Goal: Task Accomplishment & Management: Complete application form

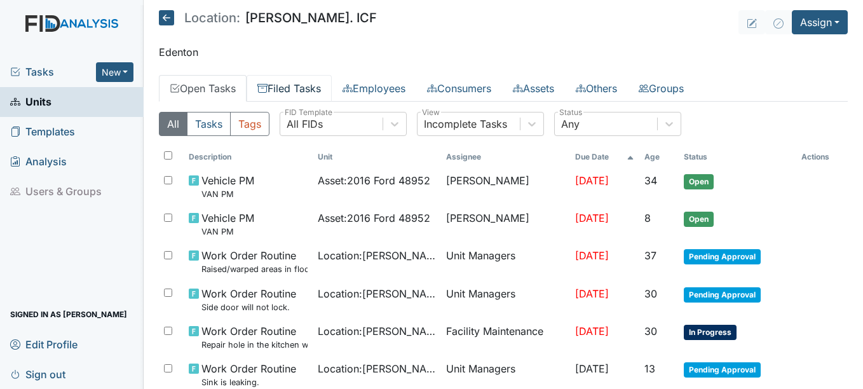
click at [328, 86] on link "Filed Tasks" at bounding box center [289, 88] width 85 height 27
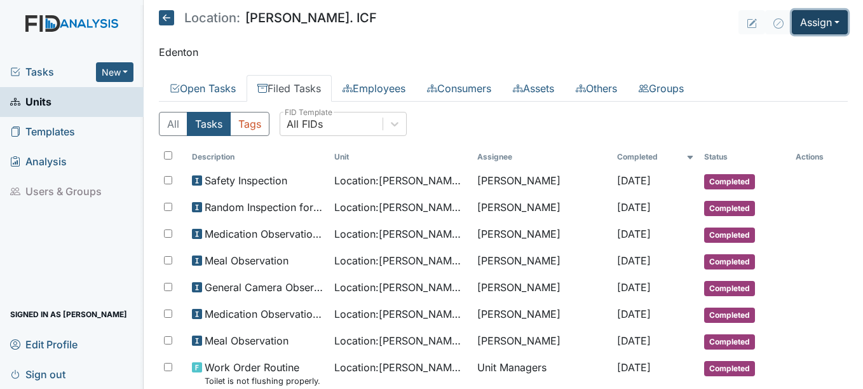
click at [816, 18] on button "Assign" at bounding box center [820, 22] width 56 height 24
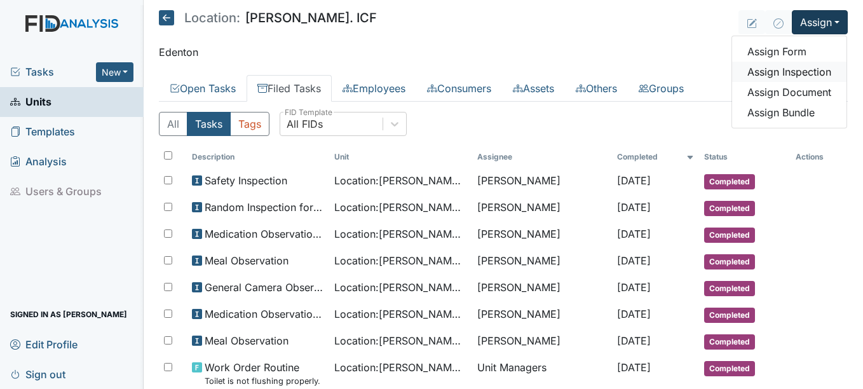
click at [795, 74] on link "Assign Inspection" at bounding box center [789, 72] width 114 height 20
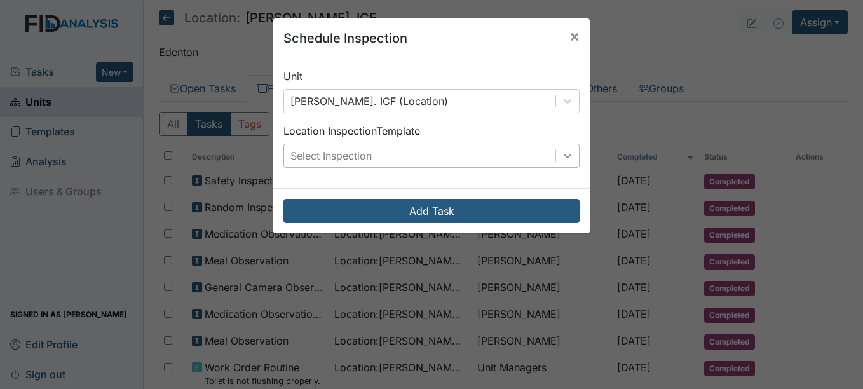
click at [566, 157] on icon at bounding box center [567, 155] width 13 height 13
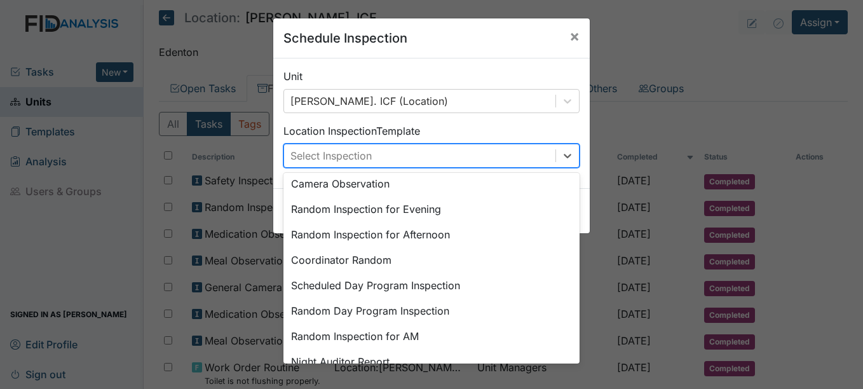
scroll to position [219, 0]
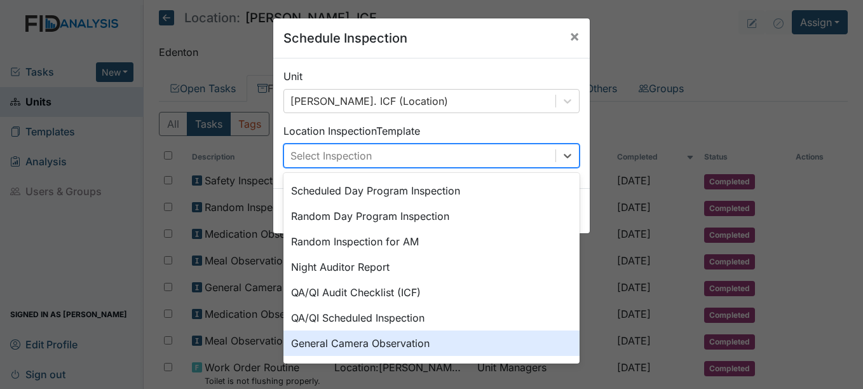
click at [366, 338] on div "General Camera Observation" at bounding box center [432, 343] width 296 height 25
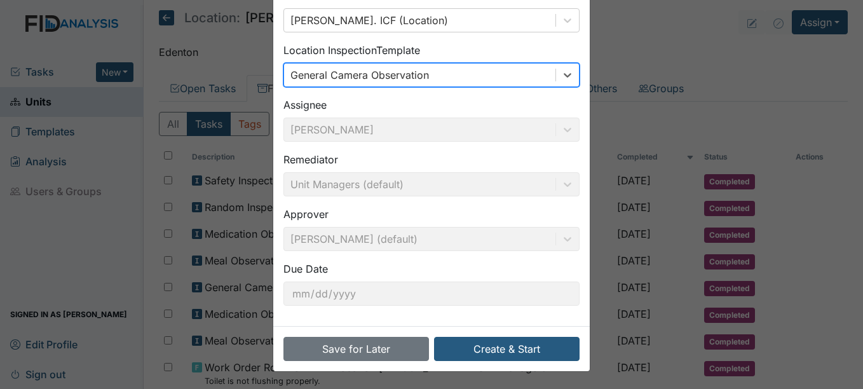
scroll to position [81, 0]
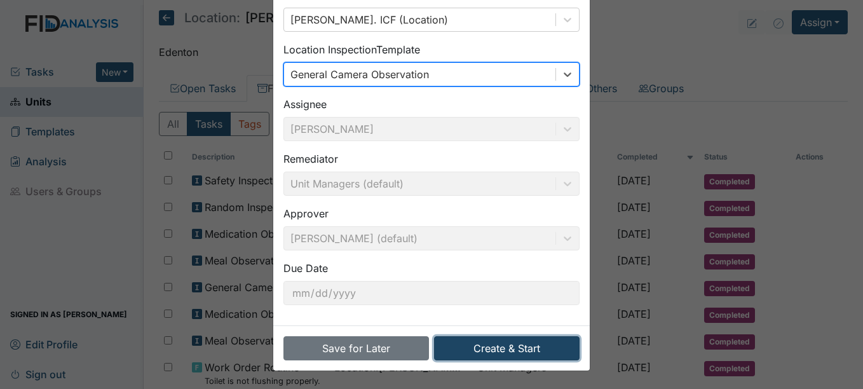
click at [533, 348] on button "Create & Start" at bounding box center [507, 348] width 146 height 24
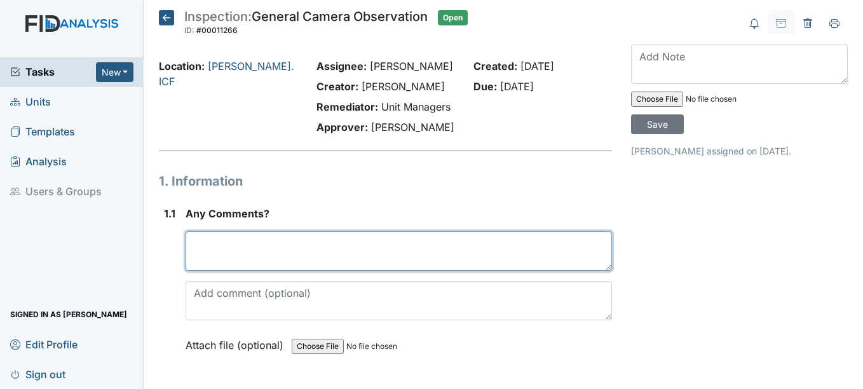
click at [269, 255] on textarea at bounding box center [399, 250] width 426 height 39
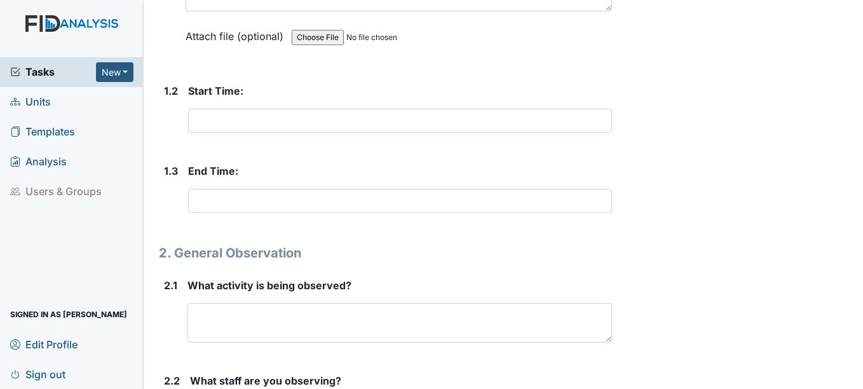
scroll to position [318, 0]
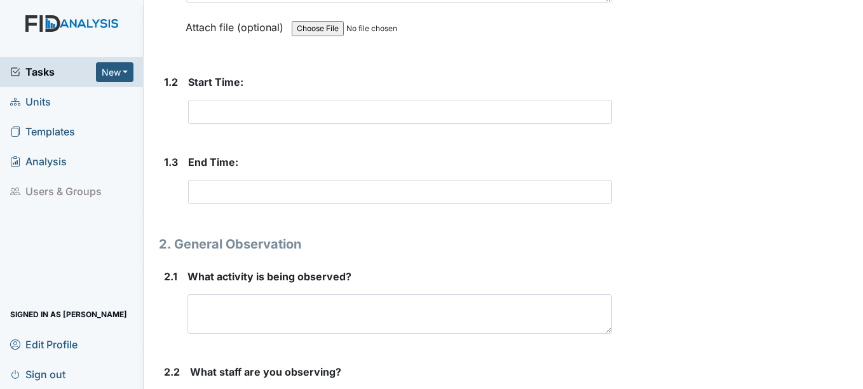
type textarea "Unable to access cameras."
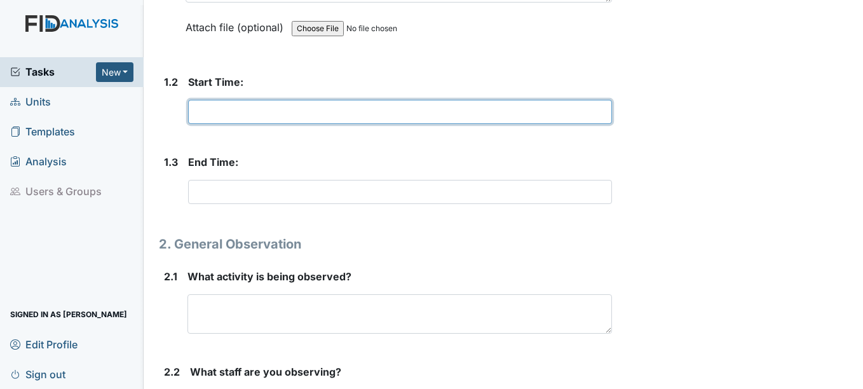
click at [263, 111] on input "text" at bounding box center [399, 112] width 423 height 24
type input "n/a"
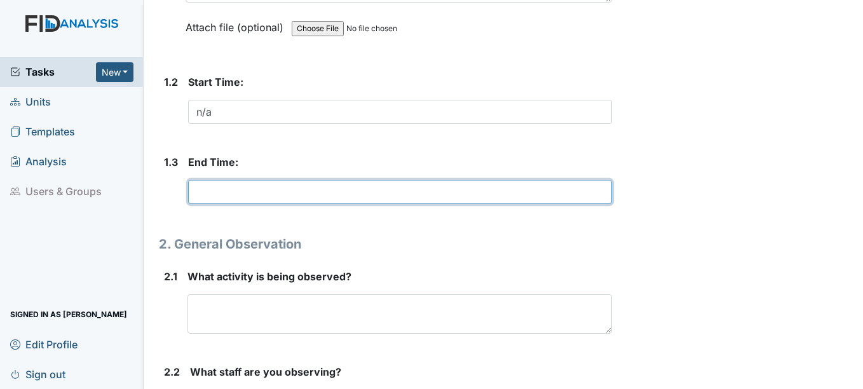
click at [205, 189] on input "text" at bounding box center [399, 192] width 423 height 24
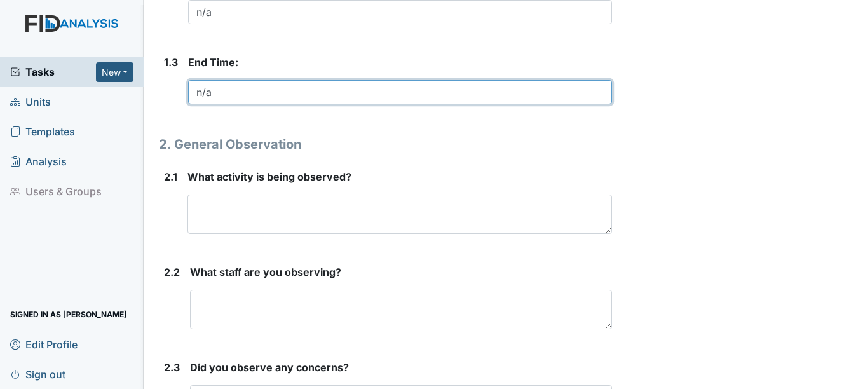
scroll to position [445, 0]
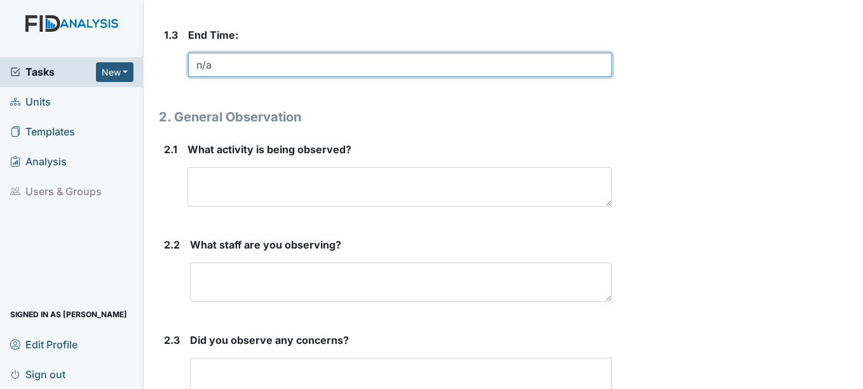
type input "n/a"
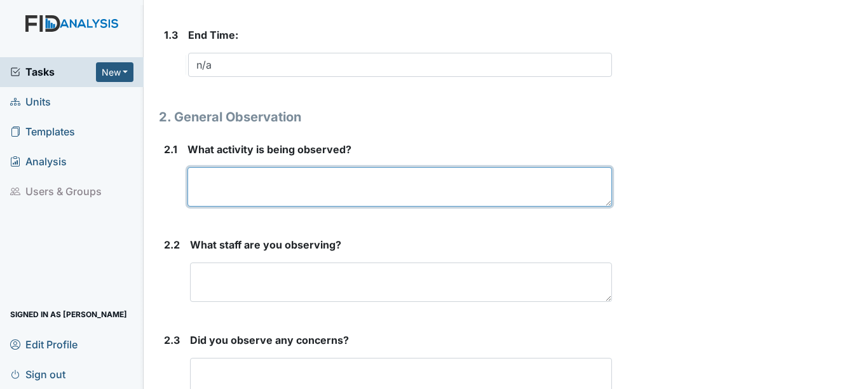
click at [243, 181] on textarea at bounding box center [400, 186] width 424 height 39
type textarea "n/a"
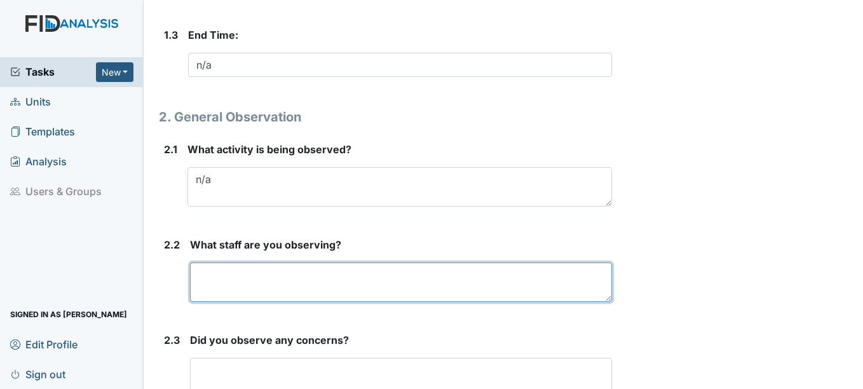
click at [224, 279] on textarea at bounding box center [401, 282] width 422 height 39
type textarea "n/a"
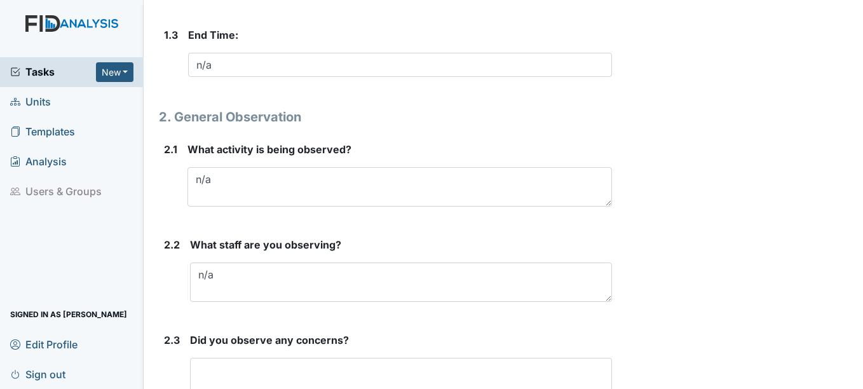
click at [844, 281] on div "Archive Task × Are you sure you want to archive this task? It will appear as in…" at bounding box center [740, 8] width 236 height 887
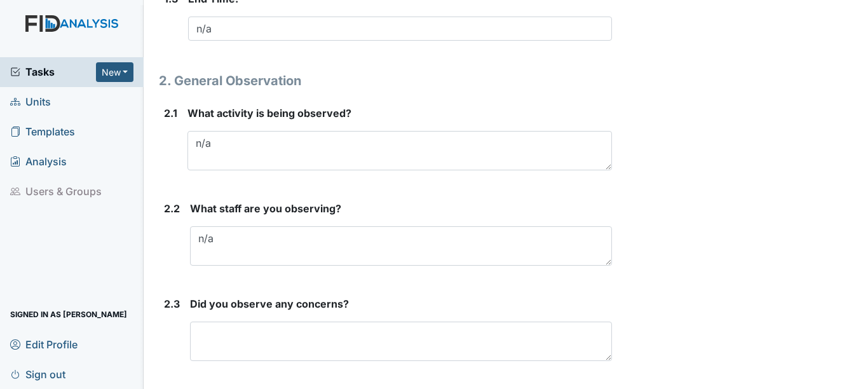
scroll to position [518, 0]
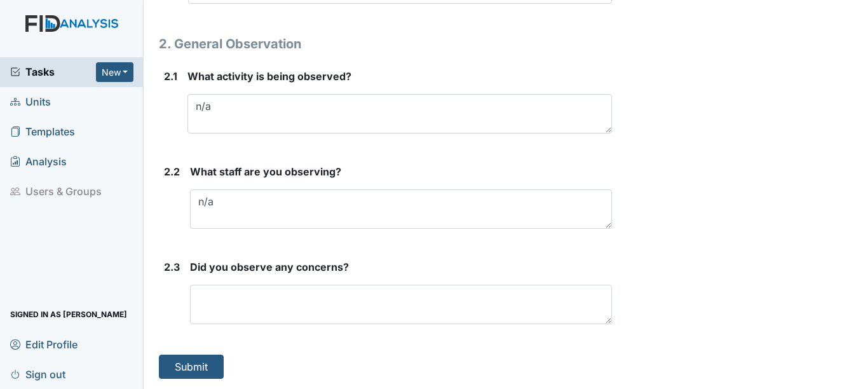
click at [235, 327] on form "Did you observe any concerns? This field is required." at bounding box center [401, 296] width 422 height 75
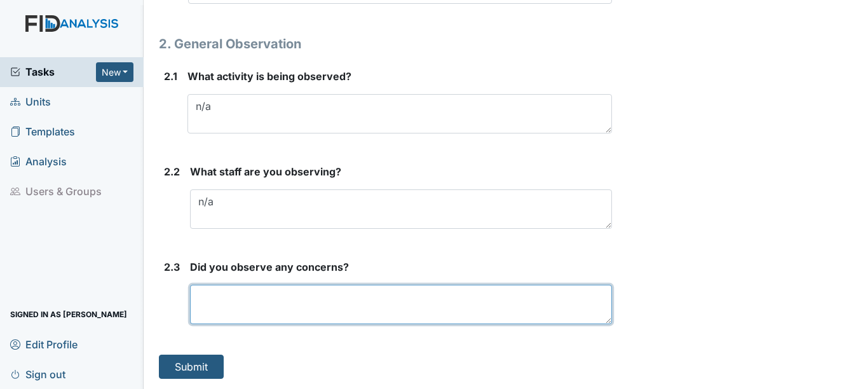
click at [239, 308] on textarea at bounding box center [401, 304] width 422 height 39
type textarea "n/a"
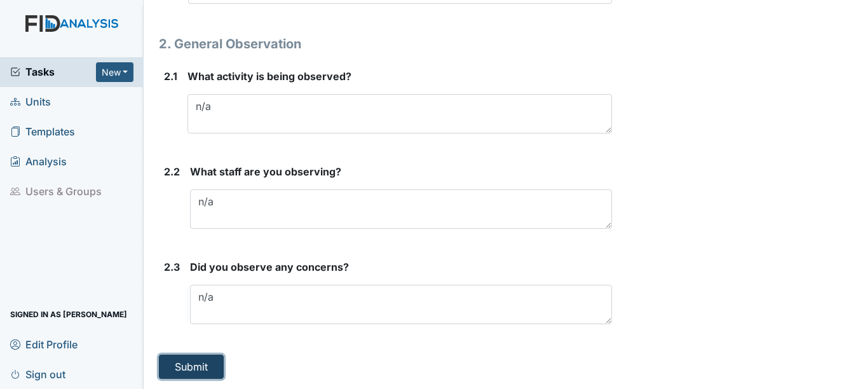
click at [209, 362] on button "Submit" at bounding box center [191, 367] width 65 height 24
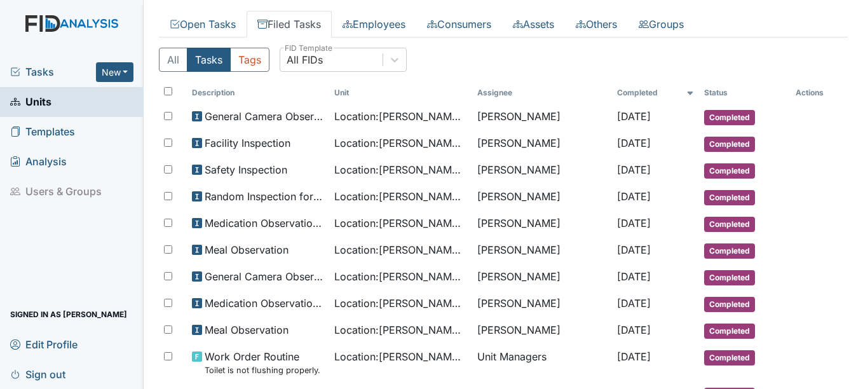
scroll to position [127, 0]
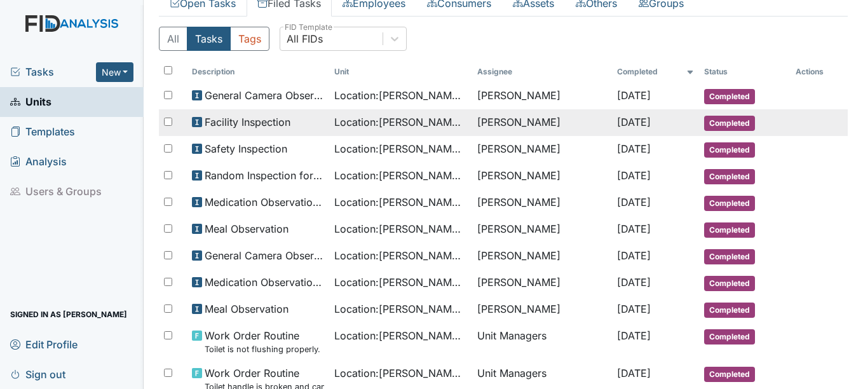
click at [744, 127] on span "Completed" at bounding box center [729, 123] width 51 height 15
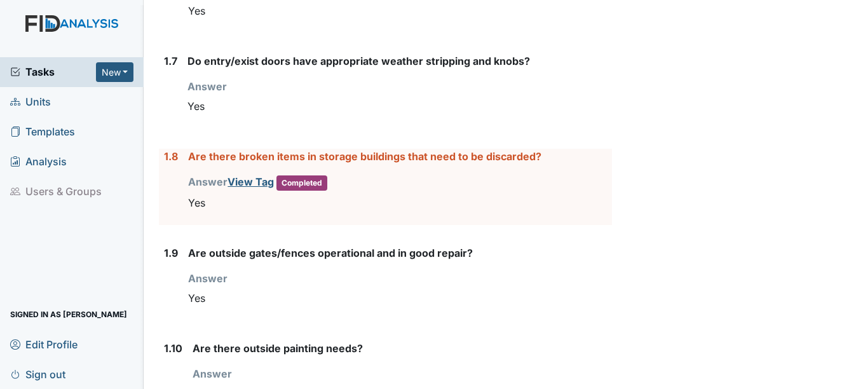
scroll to position [827, 0]
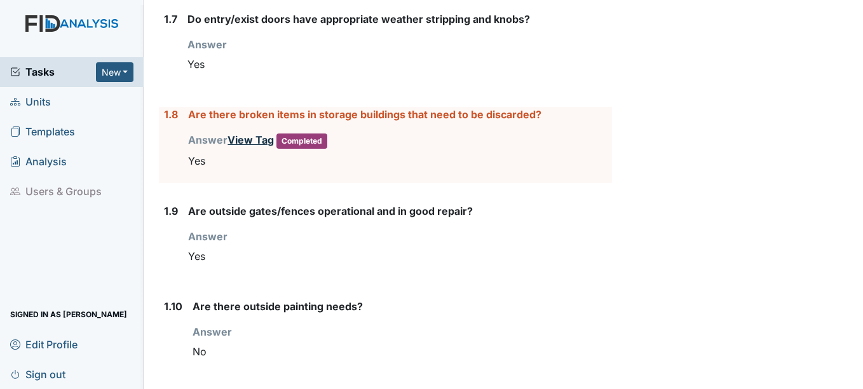
click at [248, 134] on link "View Tag" at bounding box center [251, 140] width 46 height 13
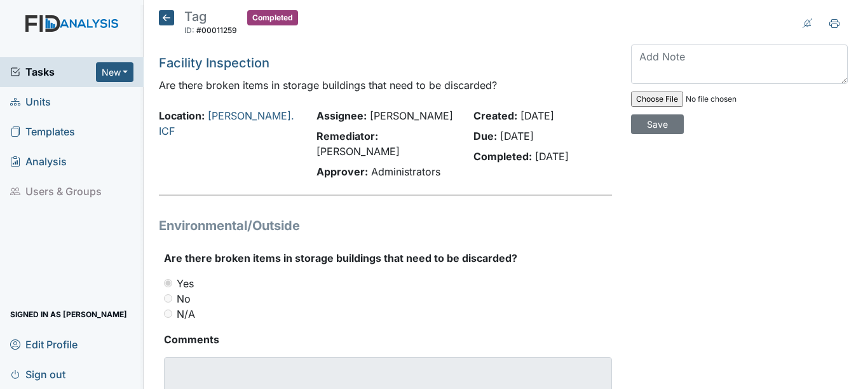
click at [163, 22] on icon at bounding box center [166, 17] width 15 height 15
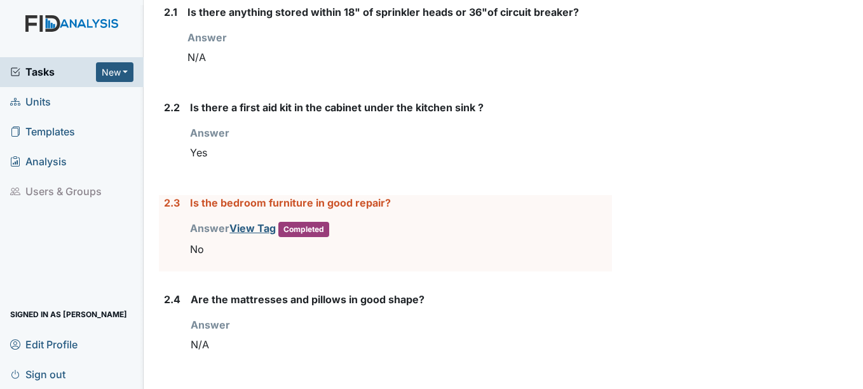
scroll to position [1272, 0]
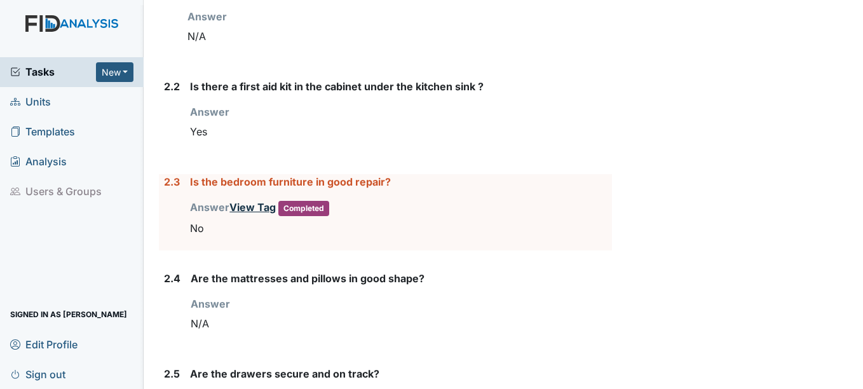
click at [247, 201] on link "View Tag" at bounding box center [253, 207] width 46 height 13
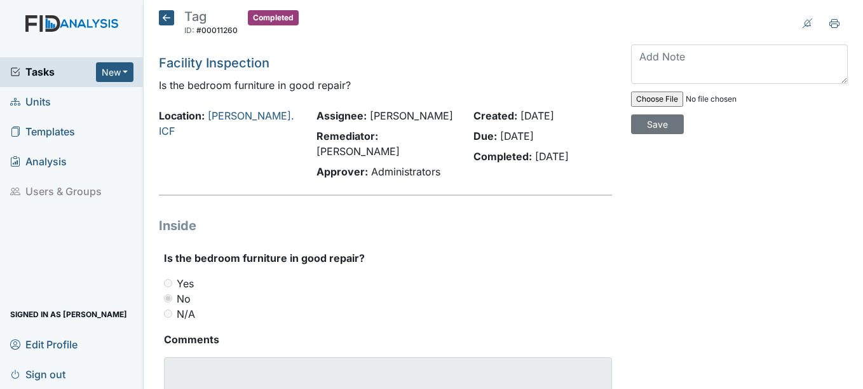
click at [170, 23] on icon at bounding box center [166, 17] width 15 height 15
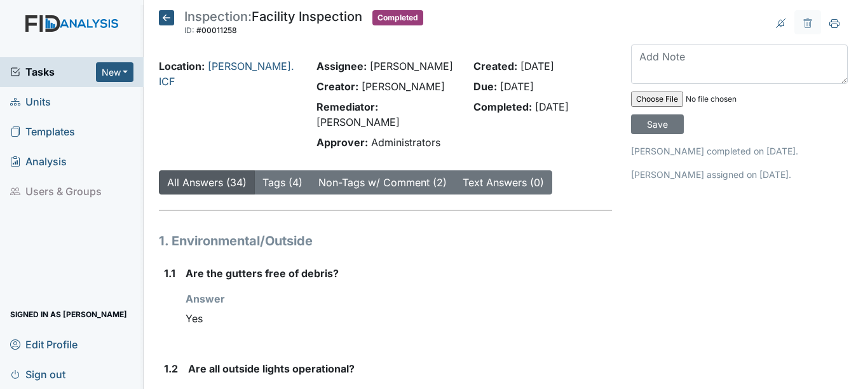
click at [161, 17] on icon at bounding box center [166, 17] width 15 height 15
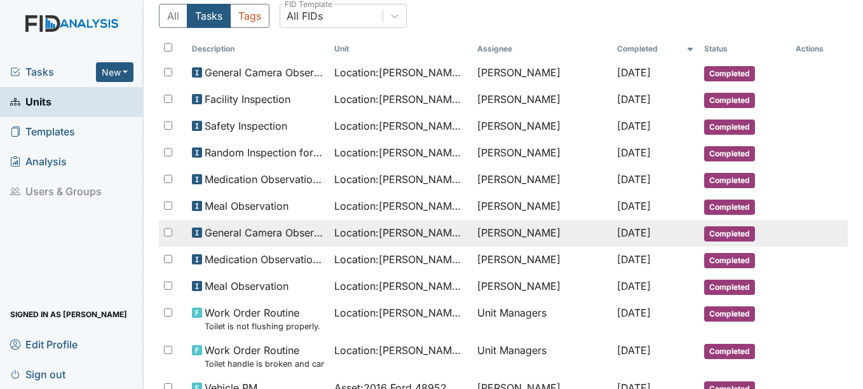
scroll to position [127, 0]
